Goal: Transaction & Acquisition: Book appointment/travel/reservation

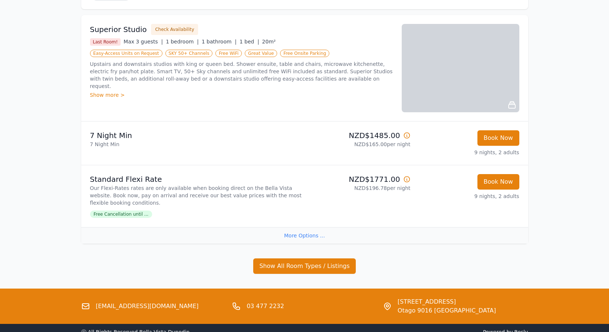
scroll to position [110, 0]
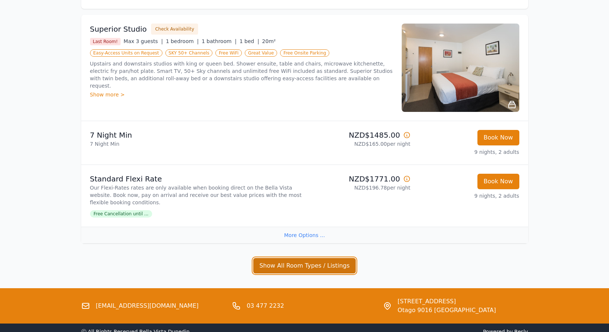
click at [308, 265] on button "Show All Room Types / Listings" at bounding box center [304, 265] width 103 height 15
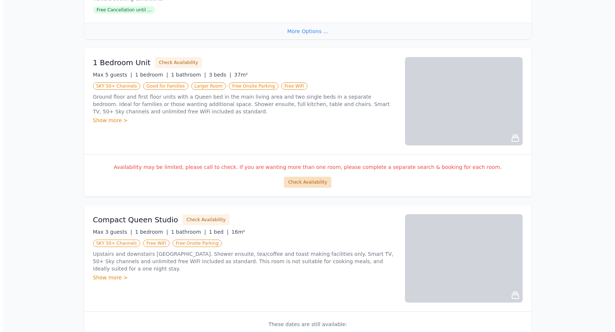
scroll to position [300, 0]
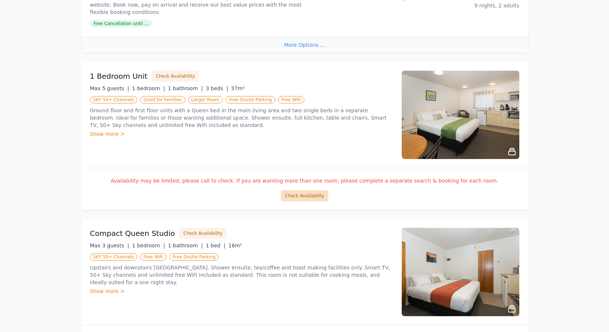
click at [304, 199] on button "Check Availability" at bounding box center [304, 195] width 47 height 11
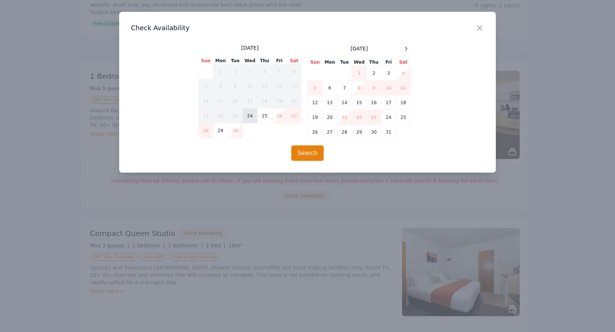
click at [249, 119] on td "24" at bounding box center [250, 115] width 15 height 15
click at [388, 69] on td "3" at bounding box center [388, 73] width 15 height 15
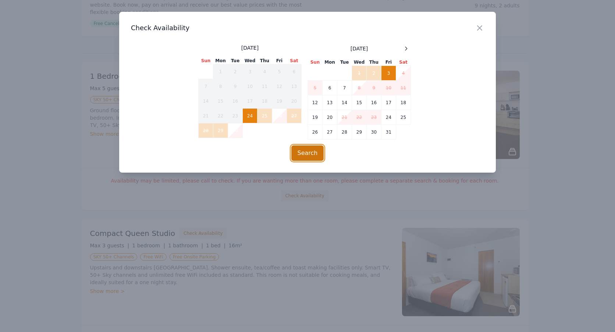
click at [303, 155] on button "Search" at bounding box center [307, 152] width 33 height 15
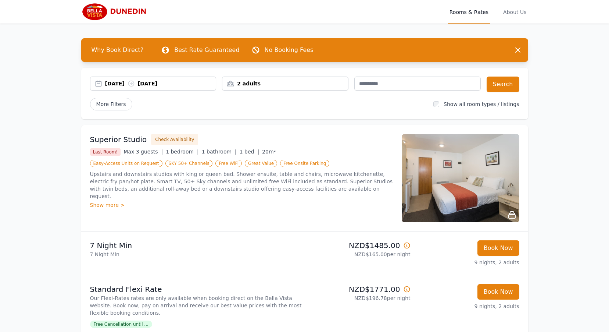
click at [104, 201] on div "Show more >" at bounding box center [241, 204] width 303 height 7
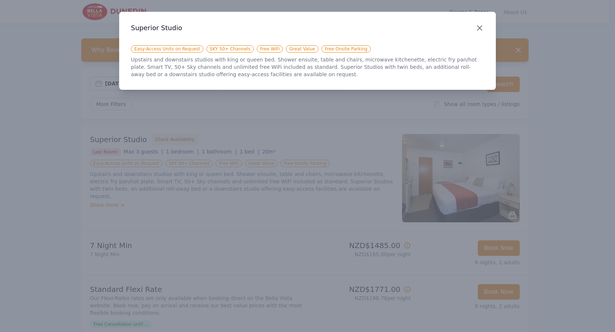
click at [476, 26] on icon "button" at bounding box center [479, 28] width 9 height 9
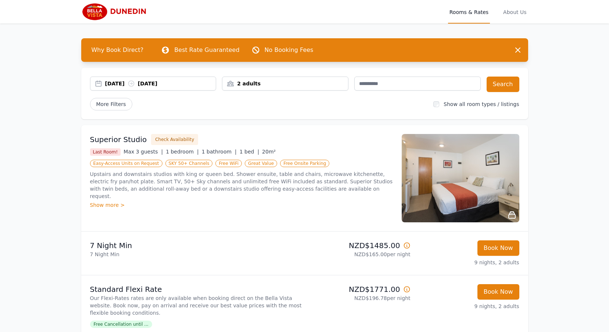
scroll to position [37, 0]
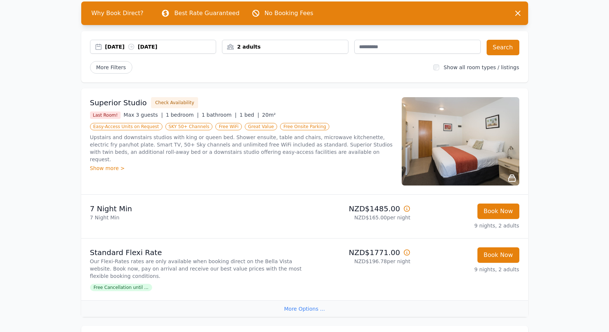
click at [267, 42] on div "2 adults" at bounding box center [285, 47] width 126 height 14
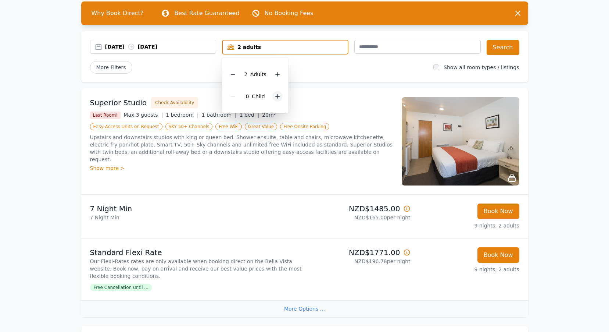
click at [275, 95] on icon at bounding box center [278, 96] width 6 height 6
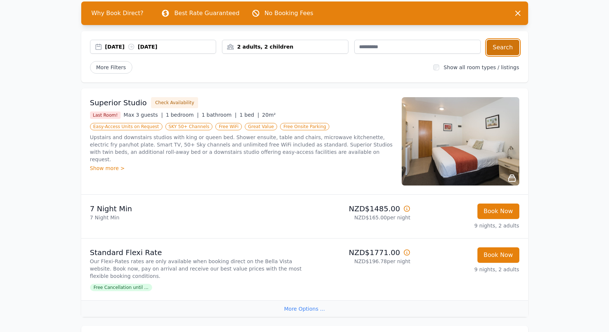
click at [492, 52] on button "Search" at bounding box center [503, 47] width 33 height 15
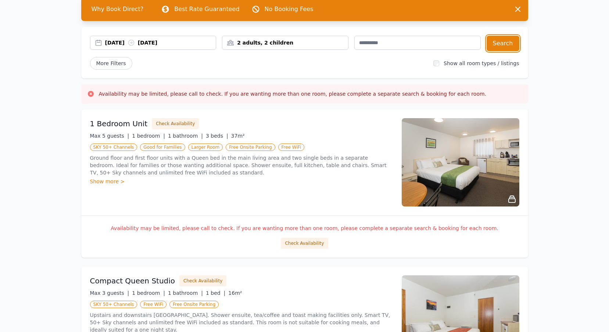
scroll to position [37, 0]
